Goal: Information Seeking & Learning: Learn about a topic

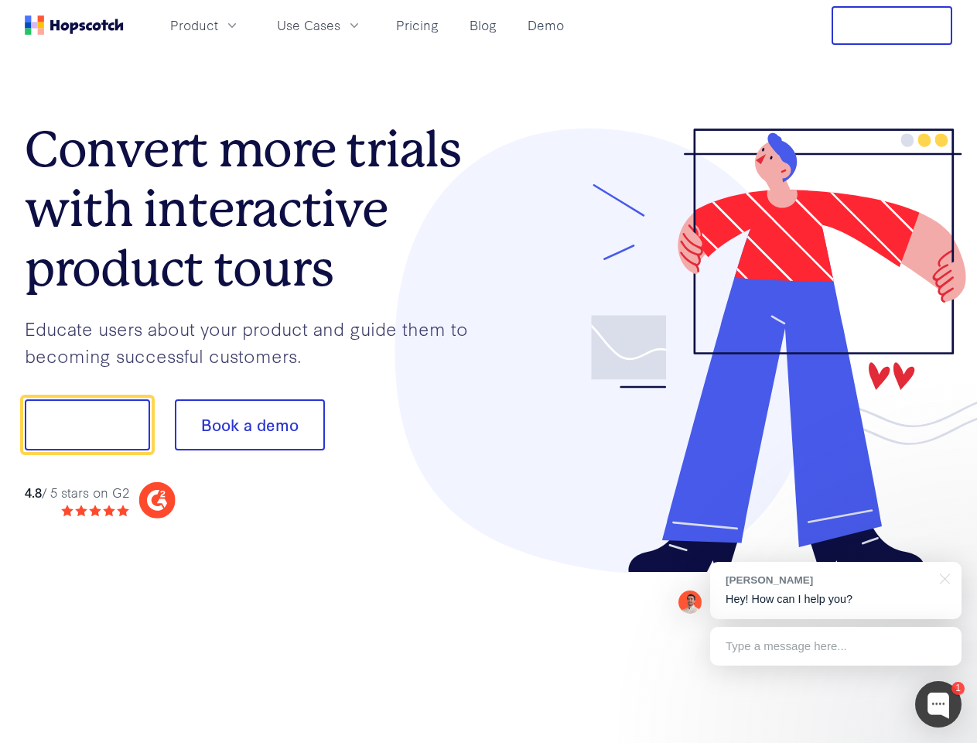
click at [489, 371] on div at bounding box center [721, 350] width 464 height 445
click at [218, 25] on span "Product" at bounding box center [194, 24] width 48 height 19
click at [340, 25] on span "Use Cases" at bounding box center [308, 24] width 63 height 19
click at [892, 26] on button "Free Trial" at bounding box center [892, 25] width 121 height 39
click at [87, 425] on button "Show me!" at bounding box center [87, 424] width 125 height 51
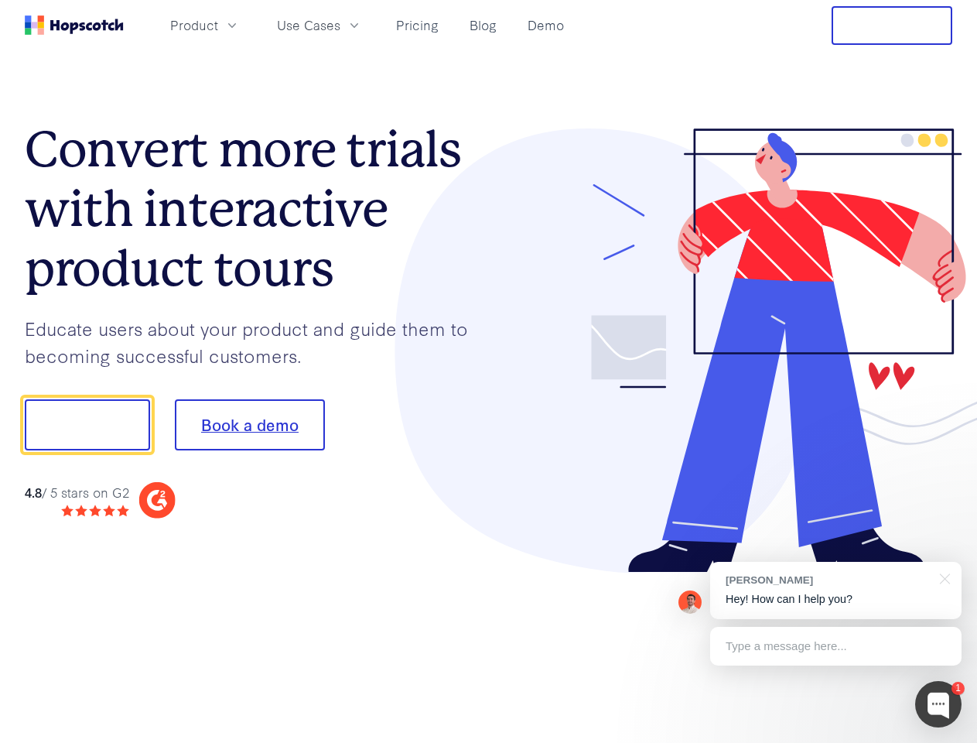
click at [249, 425] on button "Book a demo" at bounding box center [250, 424] width 150 height 51
click at [938, 704] on div at bounding box center [938, 704] width 46 height 46
click at [836, 590] on div "[PERSON_NAME] Hey! How can I help you?" at bounding box center [835, 590] width 251 height 57
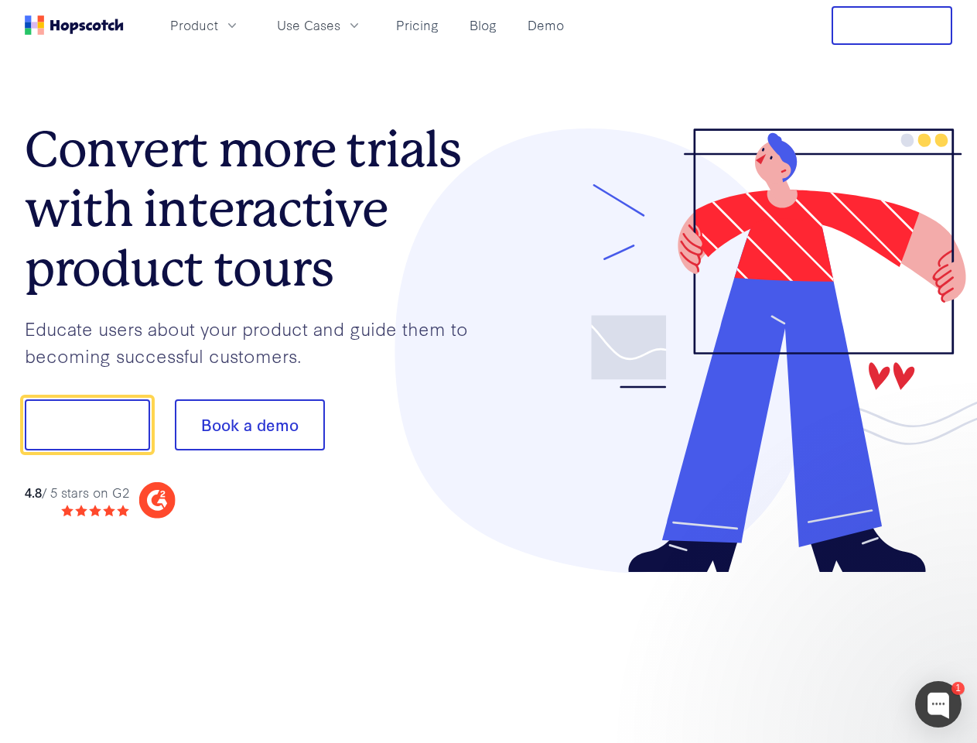
click at [942, 577] on div at bounding box center [817, 526] width 290 height 309
click at [836, 646] on div at bounding box center [817, 526] width 290 height 309
